Goal: Navigation & Orientation: Find specific page/section

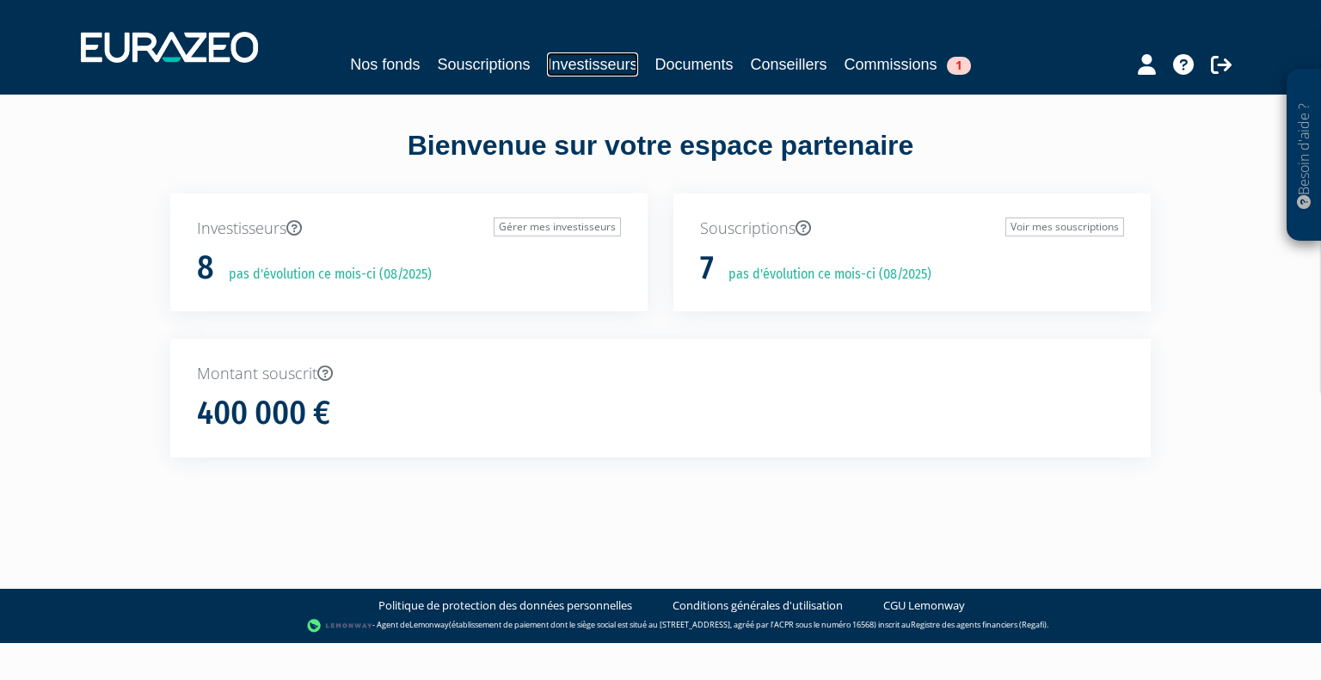
click at [581, 63] on link "Investisseurs" at bounding box center [592, 64] width 90 height 24
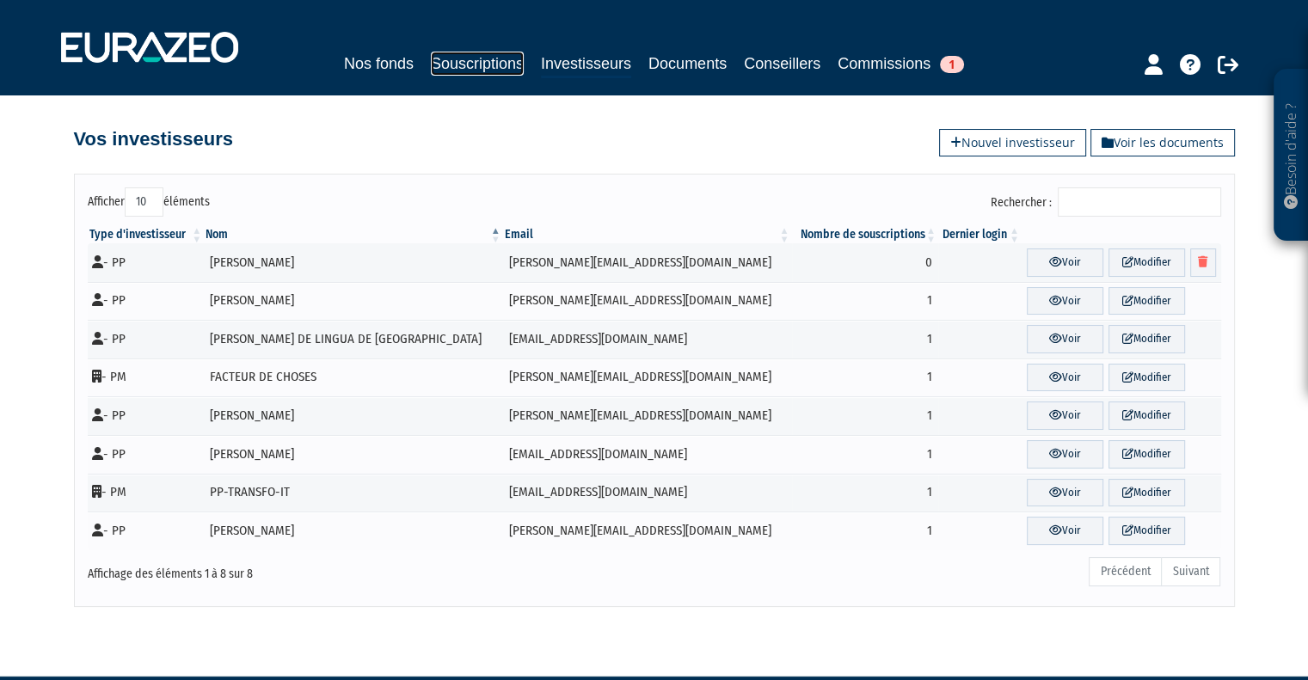
click at [483, 62] on link "Souscriptions" at bounding box center [477, 64] width 93 height 24
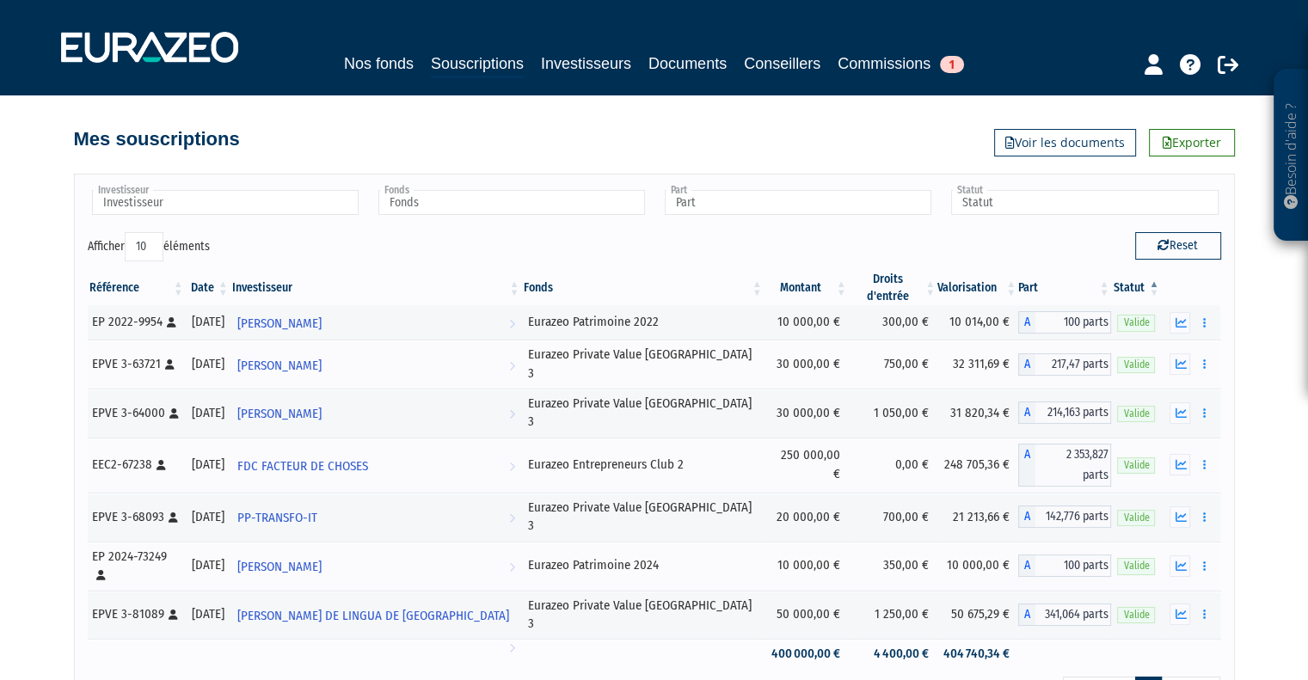
drag, startPoint x: 159, startPoint y: 240, endPoint x: 156, endPoint y: 252, distance: 12.5
click at [159, 240] on select "10 25 50 100" at bounding box center [144, 246] width 39 height 29
select select "100"
click at [127, 232] on select "10 25 50 100" at bounding box center [144, 246] width 39 height 29
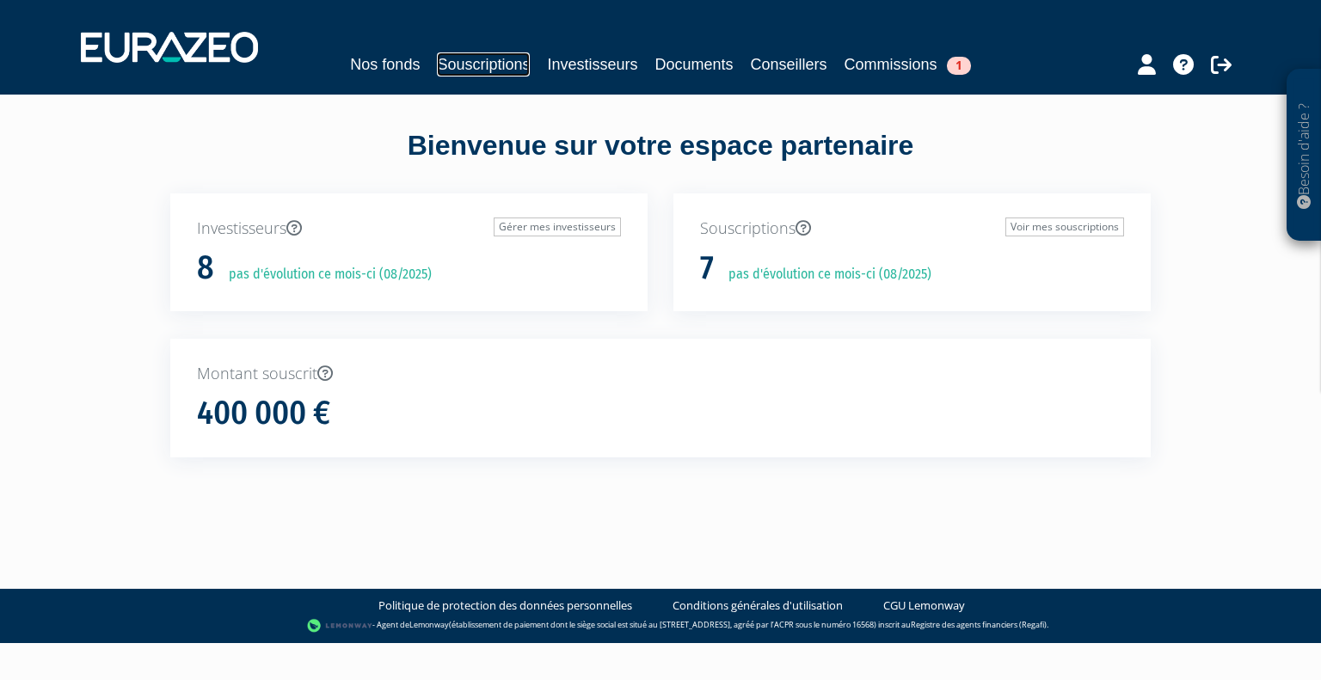
click at [513, 63] on link "Souscriptions" at bounding box center [483, 64] width 93 height 24
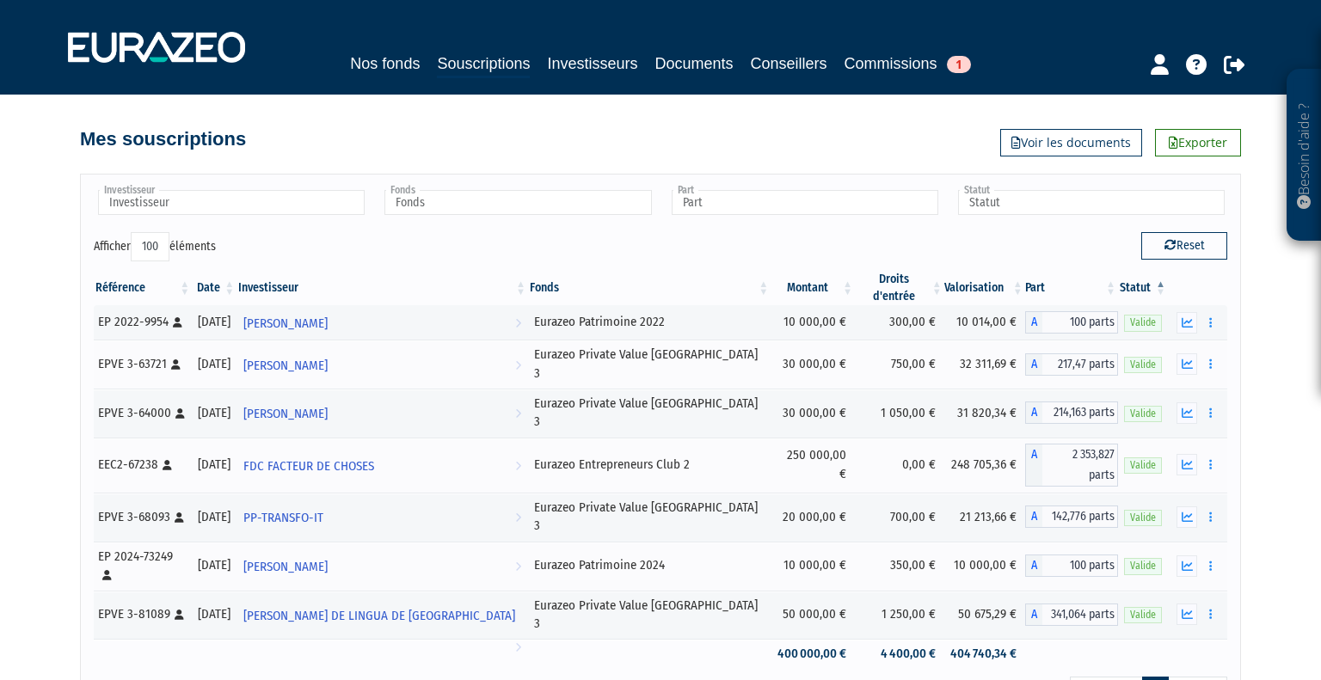
select select "100"
